Goal: Task Accomplishment & Management: Complete application form

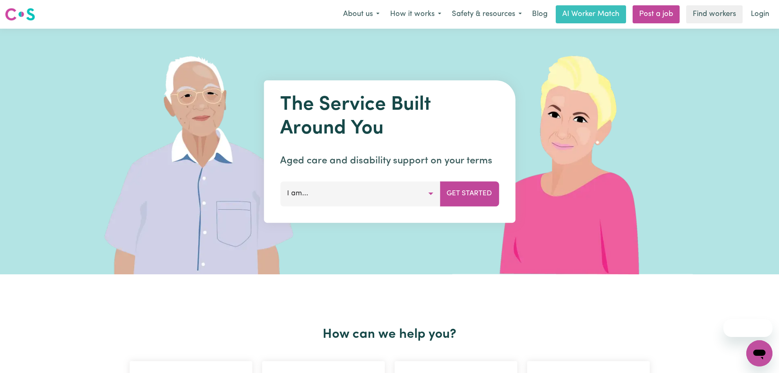
click at [397, 194] on button "I am..." at bounding box center [360, 193] width 160 height 25
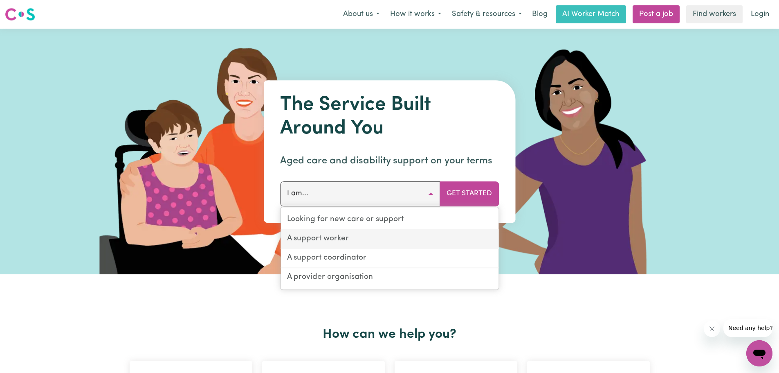
click at [334, 239] on link "A support worker" at bounding box center [390, 238] width 218 height 19
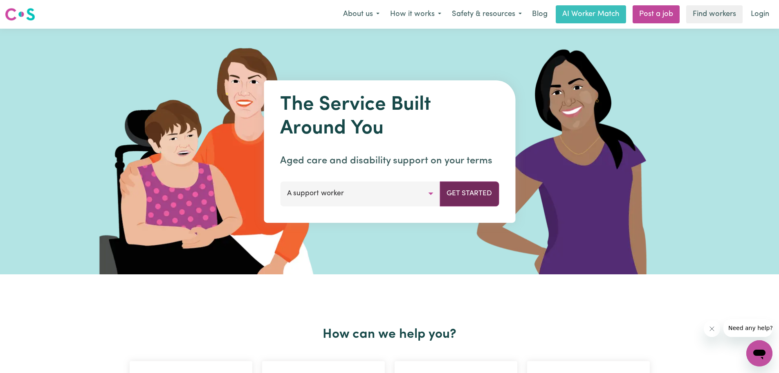
click at [460, 195] on button "Get Started" at bounding box center [469, 193] width 59 height 25
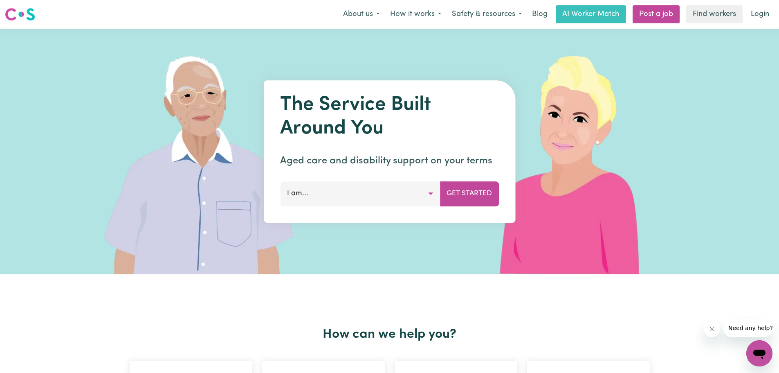
click at [432, 195] on button "I am..." at bounding box center [360, 193] width 160 height 25
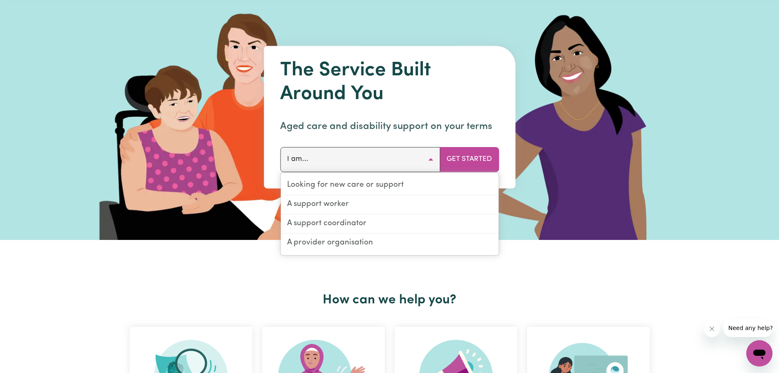
scroll to position [82, 0]
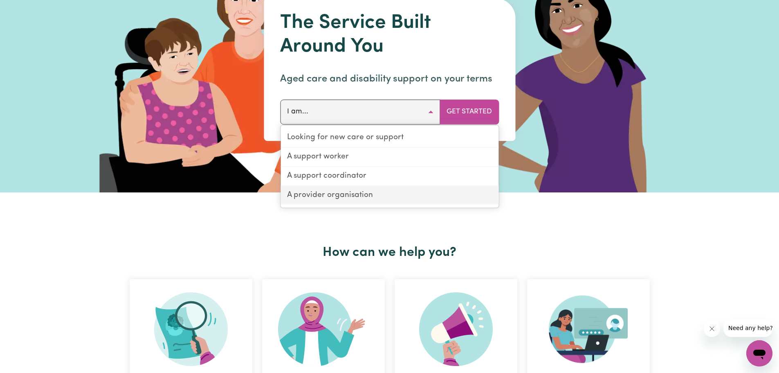
click at [338, 198] on link "A provider organisation" at bounding box center [390, 195] width 218 height 18
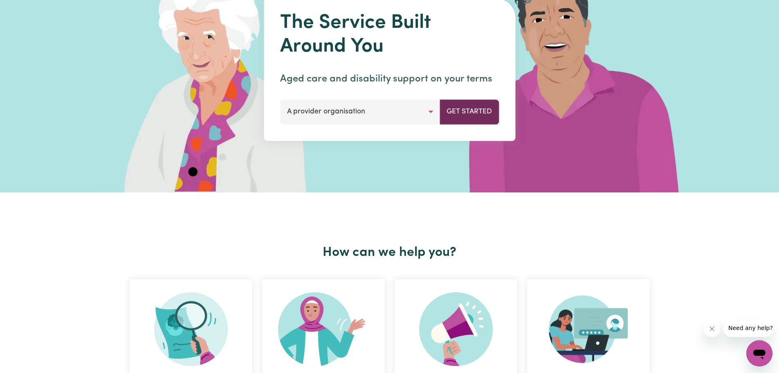
click at [481, 116] on button "Get Started" at bounding box center [469, 111] width 59 height 25
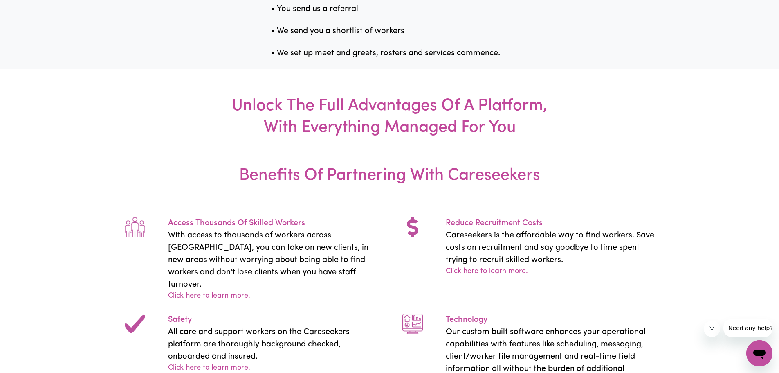
scroll to position [1063, 0]
